Goal: Task Accomplishment & Management: Use online tool/utility

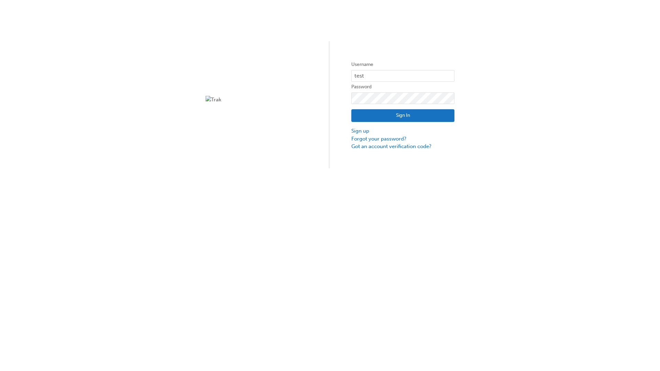
type input "test.e2e.user31"
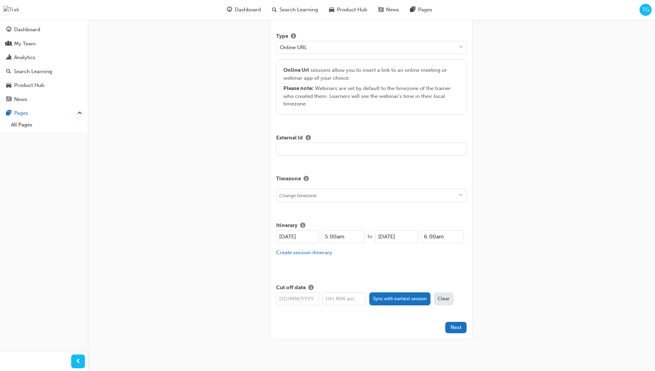
type input "Title for testing purposes"
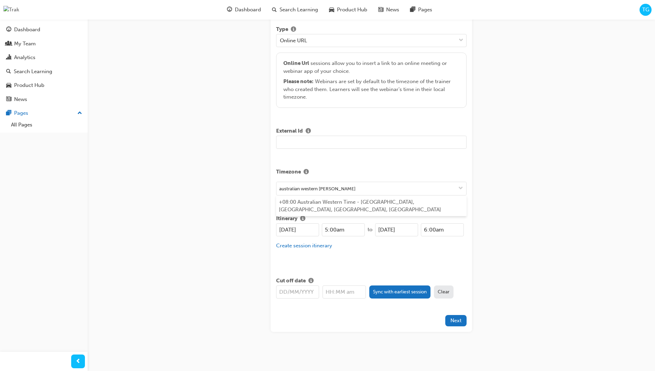
type input "australian western time"
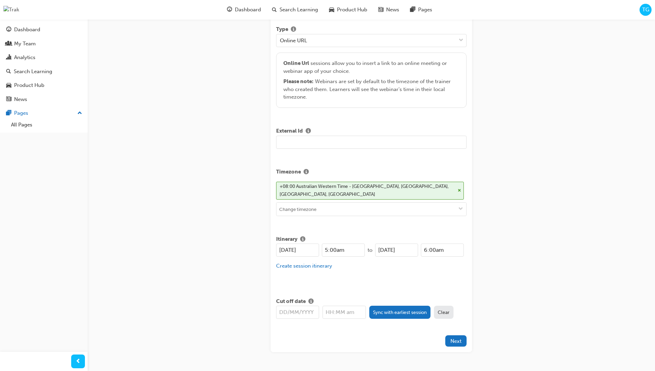
scroll to position [149, 0]
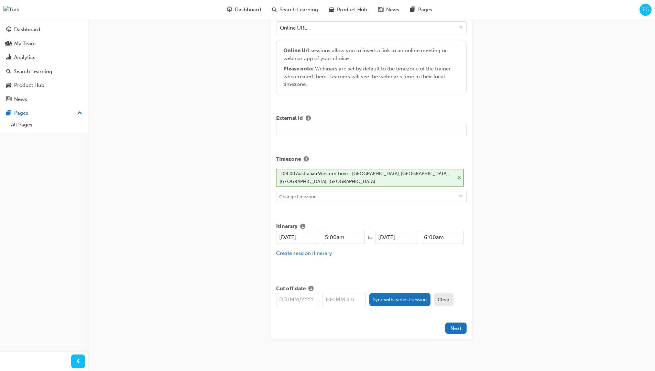
type input "[DATE]"
type input "5:00am"
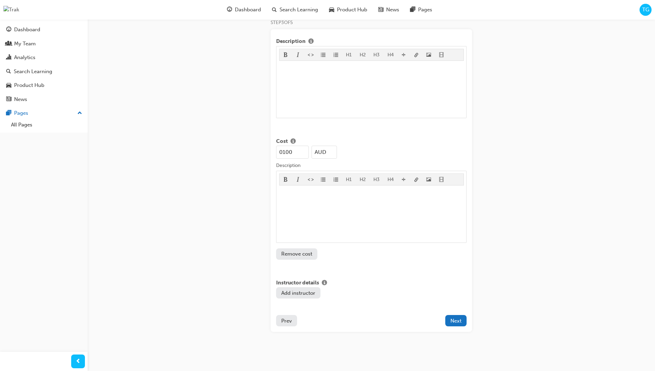
type input "100"
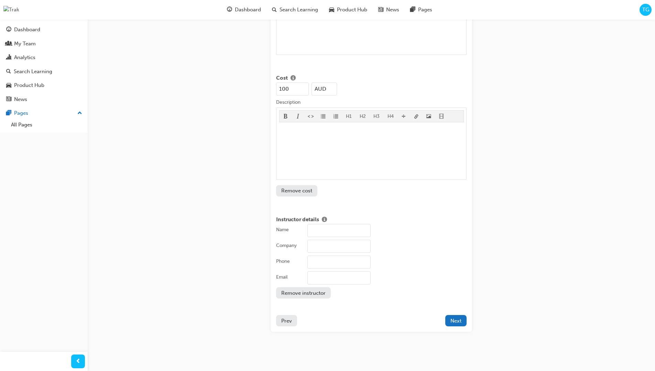
type input "[PERSON_NAME]"
type input "Test corporation"
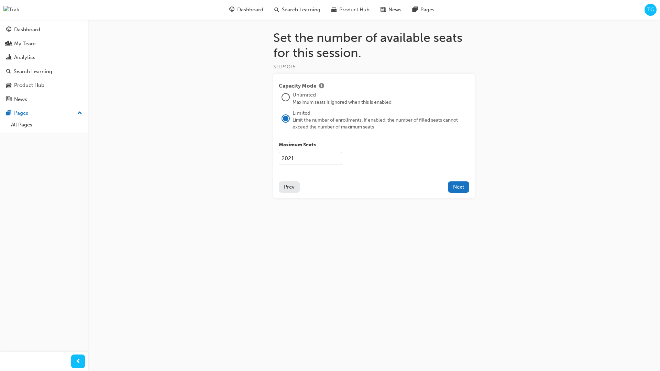
type input "2021"
